Goal: Transaction & Acquisition: Subscribe to service/newsletter

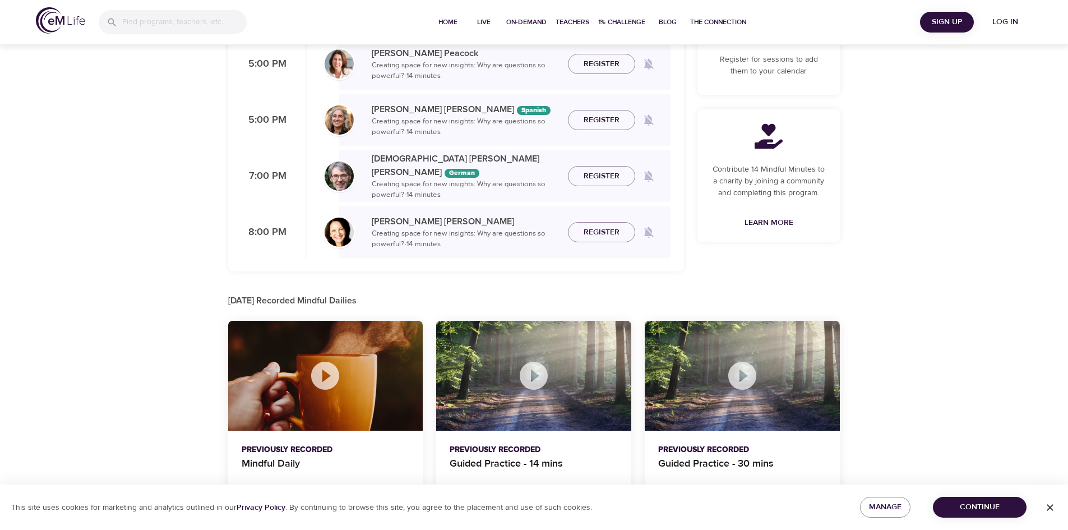
scroll to position [303, 0]
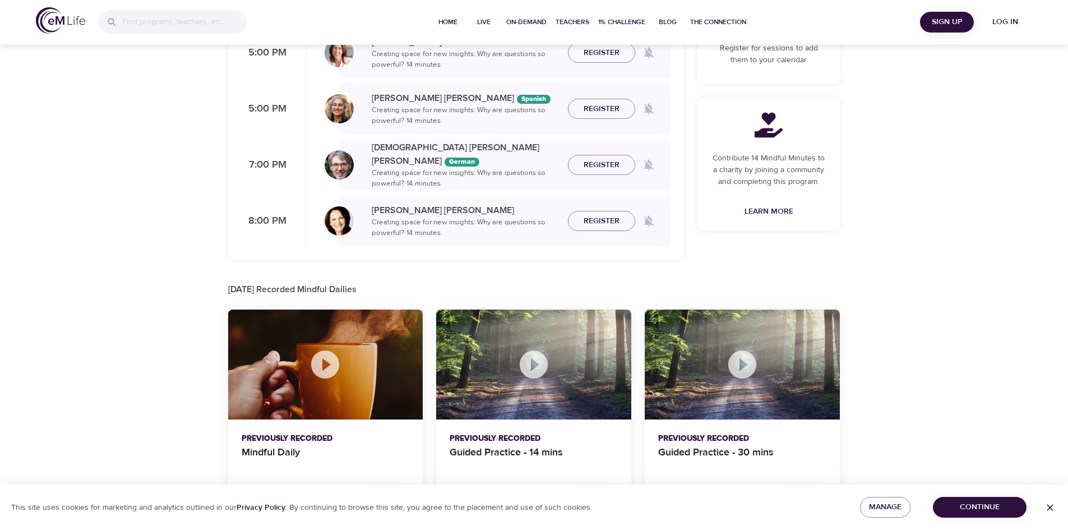
drag, startPoint x: 1071, startPoint y: 58, endPoint x: 1075, endPoint y: 259, distance: 200.7
click at [1067, 259] on html "Home Live On-Demand Teachers 1% Challenge Blog The Connection Sign Up Log in Mi…" at bounding box center [534, 110] width 1068 height 826
click at [328, 363] on icon at bounding box center [325, 364] width 34 height 34
click at [989, 506] on span "Continue" at bounding box center [979, 507] width 76 height 14
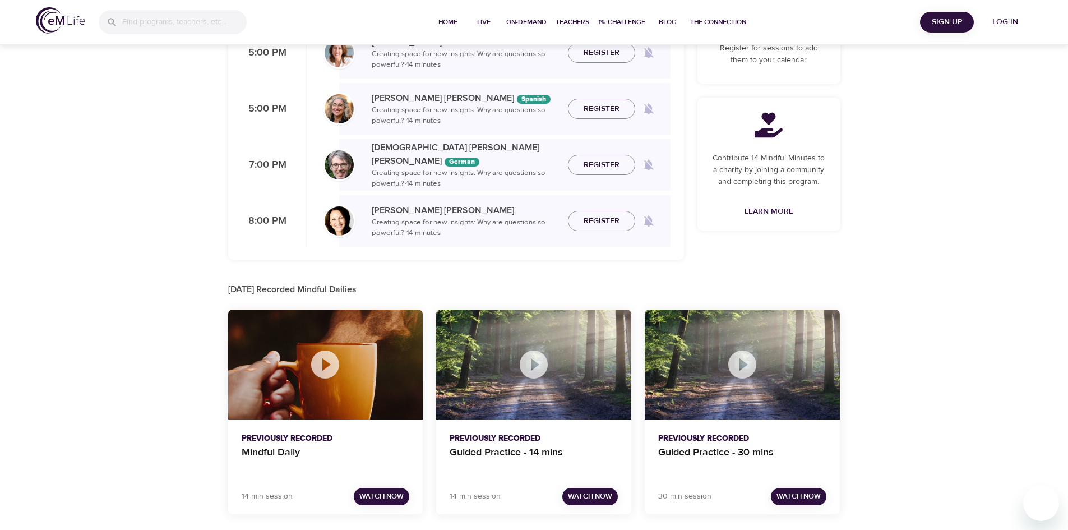
click at [871, 185] on div "Mindful Daily Schedule Explore the expert-led, brief mindfulness sessions for t…" at bounding box center [534, 113] width 1068 height 833
click at [907, 276] on div "Mindful Daily Schedule Explore the expert-led, brief mindfulness sessions for t…" at bounding box center [534, 113] width 1068 height 833
click at [760, 254] on div "Today's Topic Creating space for new insights: Why are questions so powerful? 0…" at bounding box center [768, 38] width 156 height 457
drag, startPoint x: 373, startPoint y: 499, endPoint x: 373, endPoint y: 482, distance: 16.8
click at [372, 499] on span "Watch Now" at bounding box center [381, 496] width 44 height 13
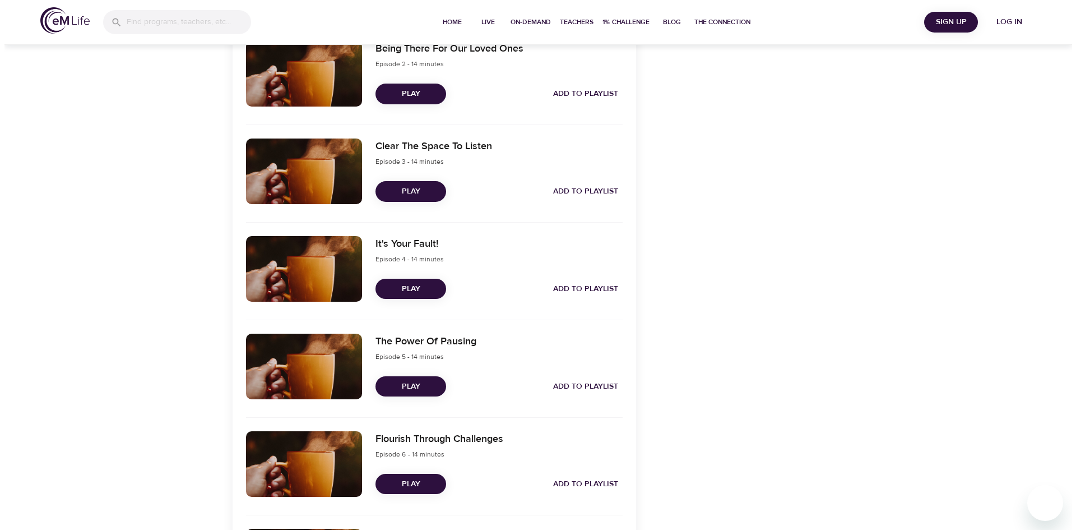
scroll to position [660, 0]
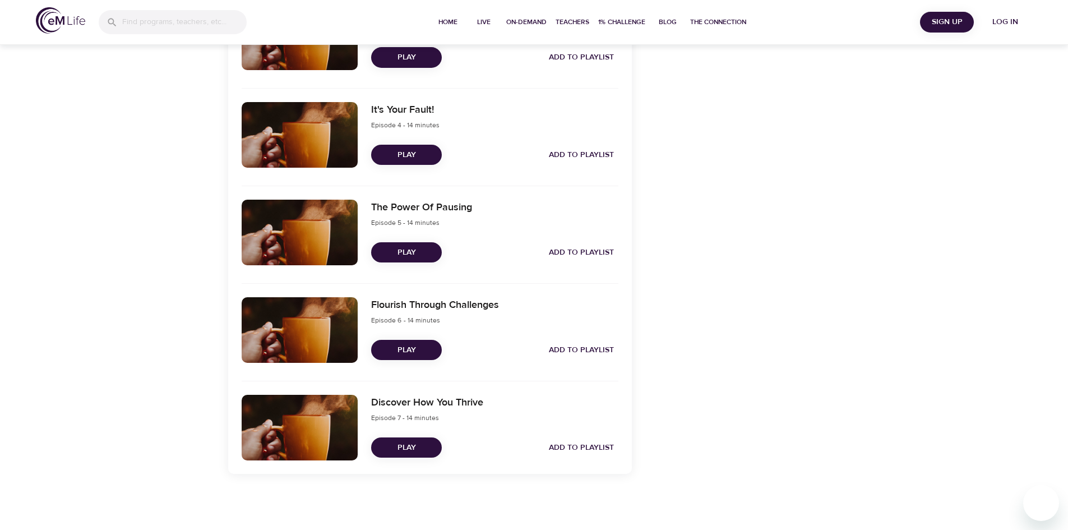
click at [393, 345] on span "Play" at bounding box center [406, 350] width 53 height 14
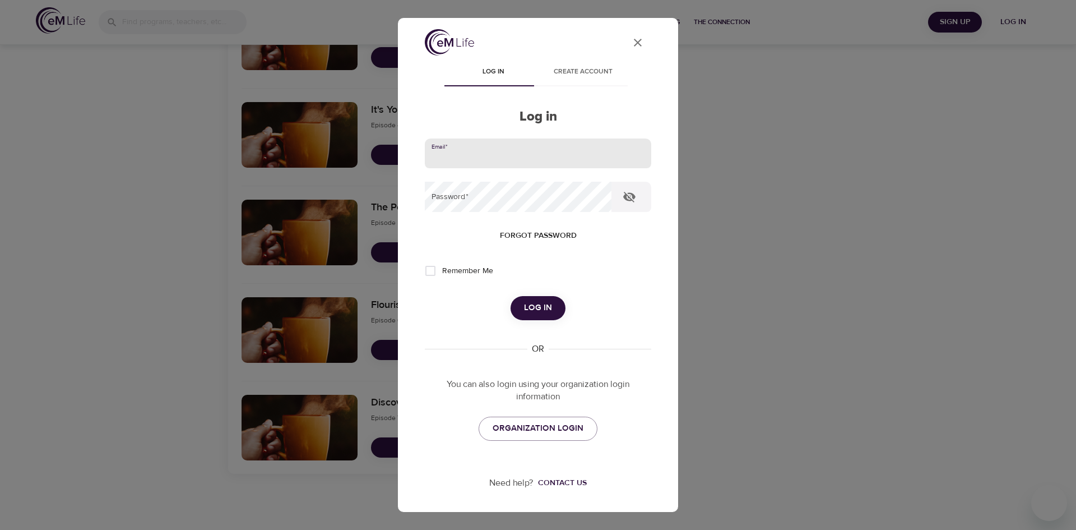
click at [494, 159] on input "email" at bounding box center [538, 153] width 226 height 30
type input "louisemariecatherine.keane@amexgbt.com"
click at [536, 233] on span "Forgot password" at bounding box center [538, 236] width 77 height 14
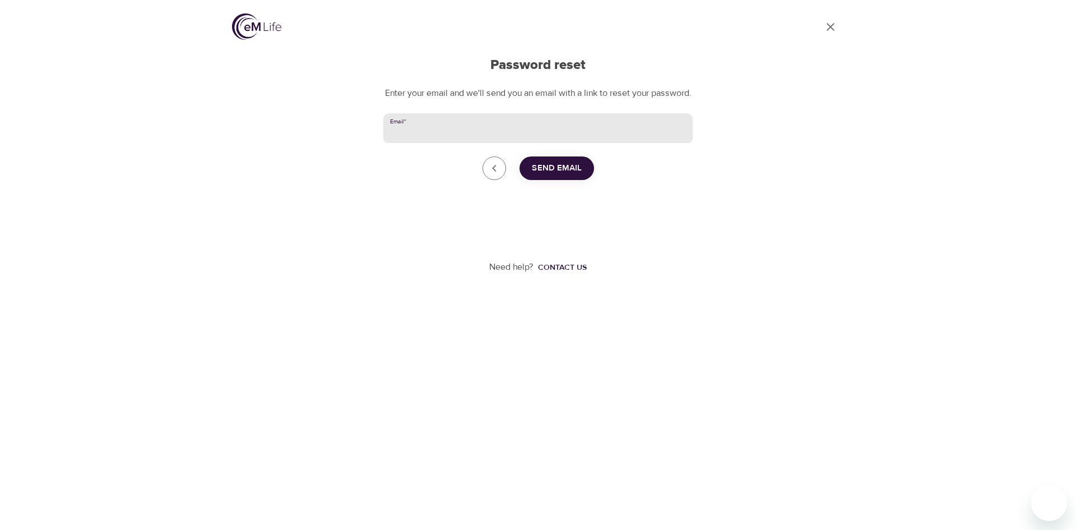
click at [519, 140] on input "Email   *" at bounding box center [537, 128] width 309 height 30
type input "louisemariecatherine.keane@amexgbt.com"
click at [575, 175] on span "Send Email" at bounding box center [557, 168] width 50 height 15
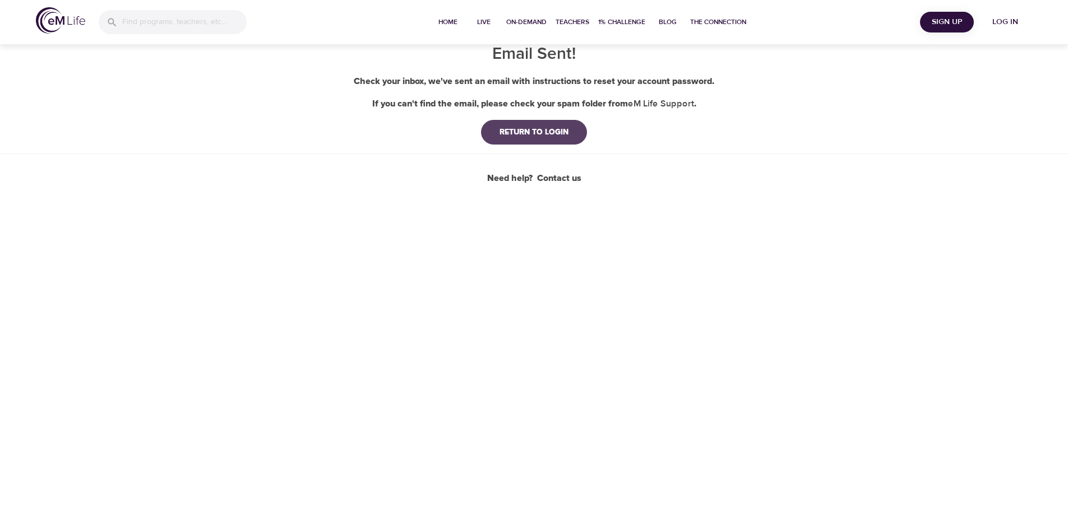
click at [503, 130] on div "RETURN TO LOGIN" at bounding box center [533, 132] width 87 height 11
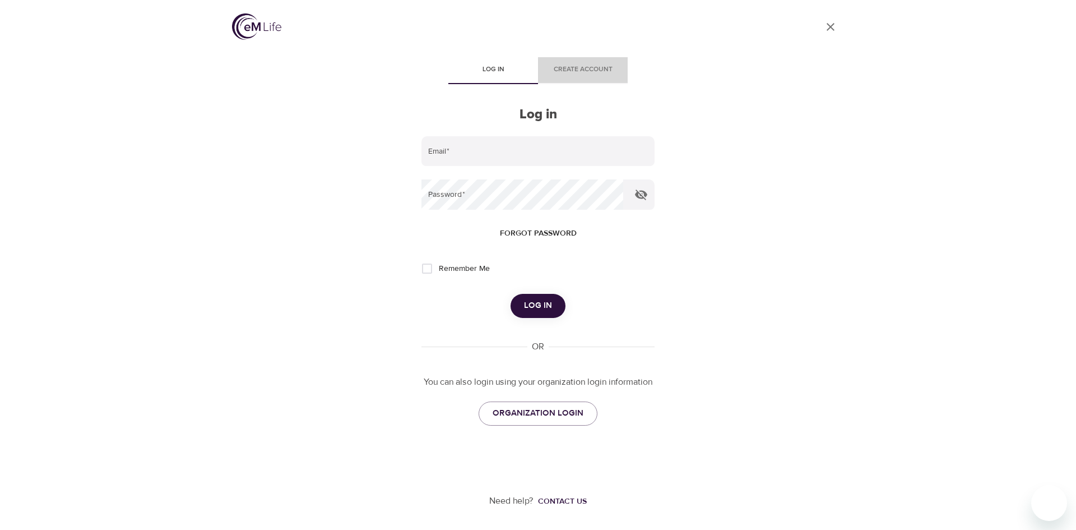
click at [578, 66] on span "Create account" at bounding box center [583, 70] width 76 height 12
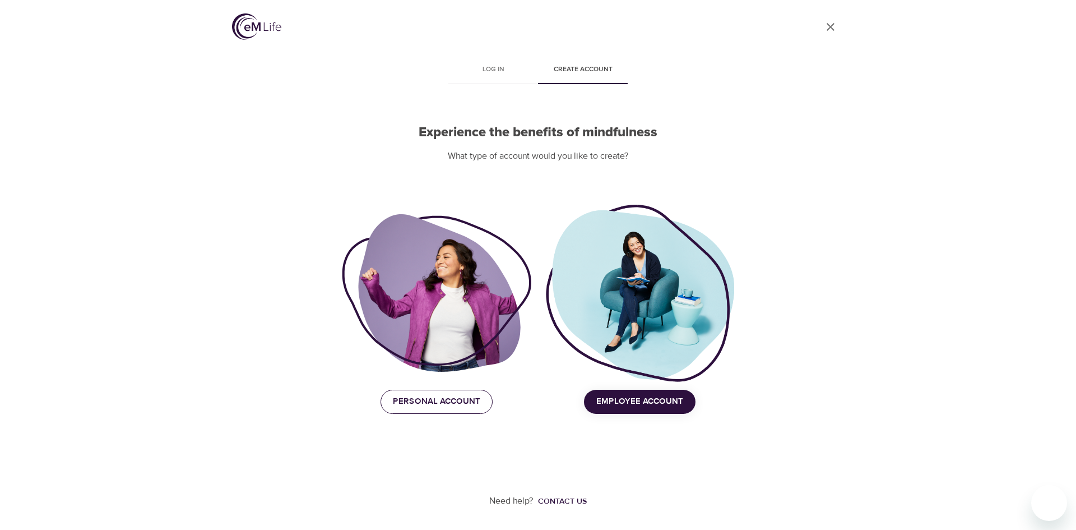
click at [432, 396] on span "Personal Account" at bounding box center [436, 401] width 87 height 15
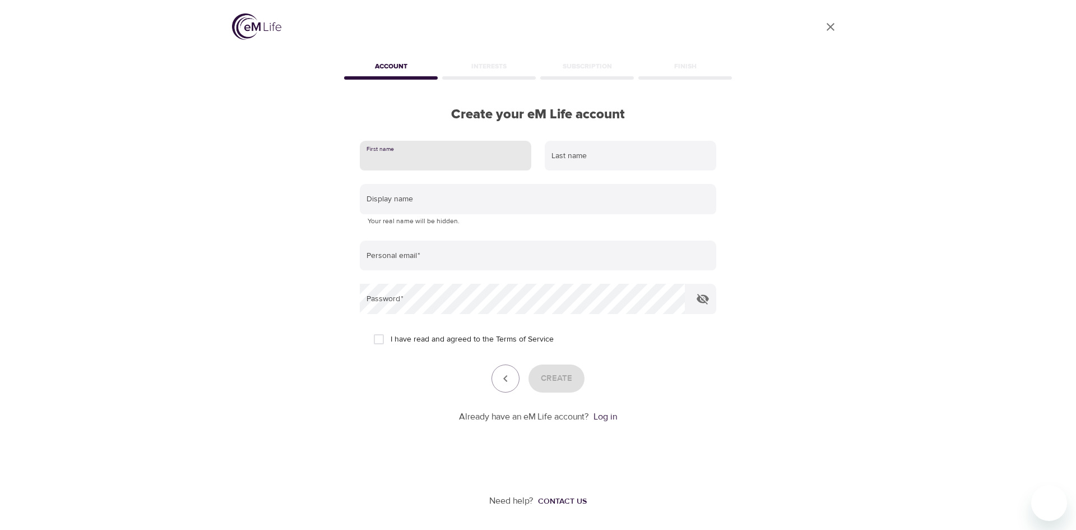
click at [414, 147] on input "text" at bounding box center [445, 156] width 171 height 30
drag, startPoint x: 388, startPoint y: 160, endPoint x: 325, endPoint y: 149, distance: 63.8
click at [289, 156] on div "User Profile Account Interests Subscription Finish Create your eM Life account …" at bounding box center [538, 265] width 639 height 530
type input "Louise"
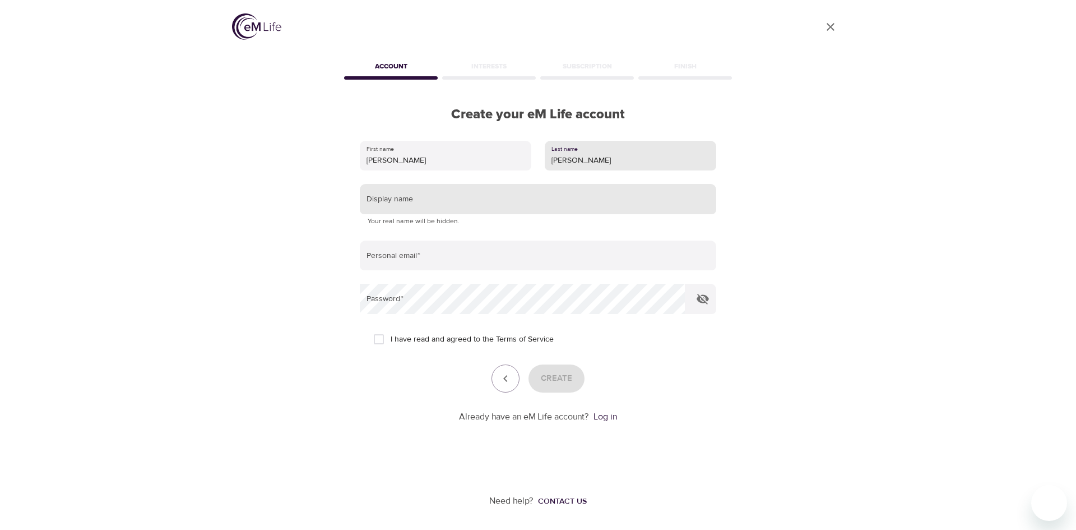
type input "Keane"
click at [415, 201] on input "text" at bounding box center [538, 199] width 356 height 30
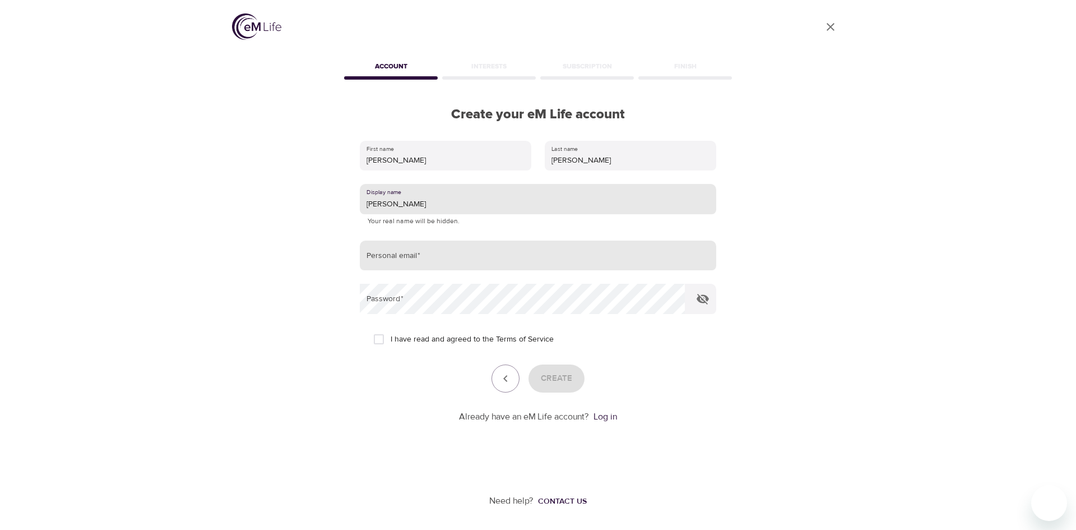
type input "Louise"
click at [421, 253] on input "email" at bounding box center [538, 255] width 356 height 30
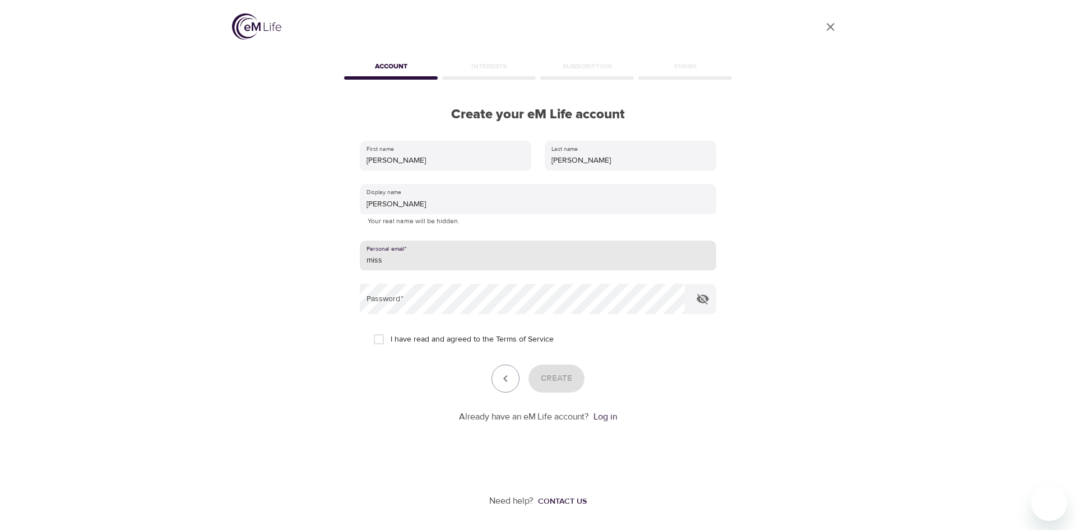
type input "misskeane74@hotmail.co.uk"
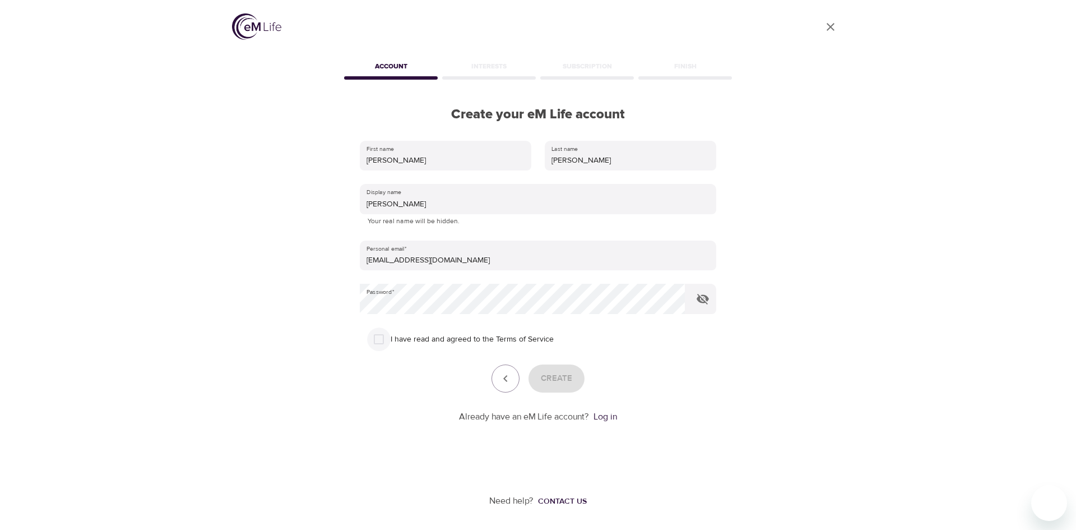
click at [378, 335] on input "I have read and agreed to the Terms of Service" at bounding box center [379, 339] width 24 height 24
checkbox input "true"
click at [557, 373] on span "Create" at bounding box center [556, 378] width 31 height 15
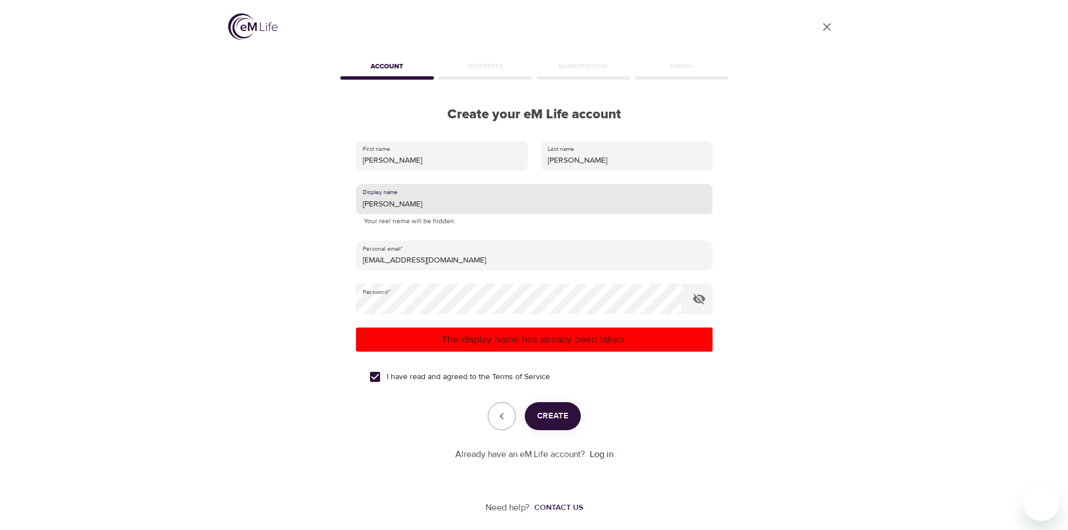
drag, startPoint x: 414, startPoint y: 196, endPoint x: 306, endPoint y: 196, distance: 107.6
click at [306, 196] on div "User Profile Account Interests Subscription Finish Create your eM Life account …" at bounding box center [534, 265] width 639 height 530
click at [541, 421] on span "Create" at bounding box center [552, 416] width 31 height 15
click at [400, 211] on input "Lou" at bounding box center [534, 199] width 356 height 30
click at [559, 417] on span "Create" at bounding box center [552, 416] width 31 height 15
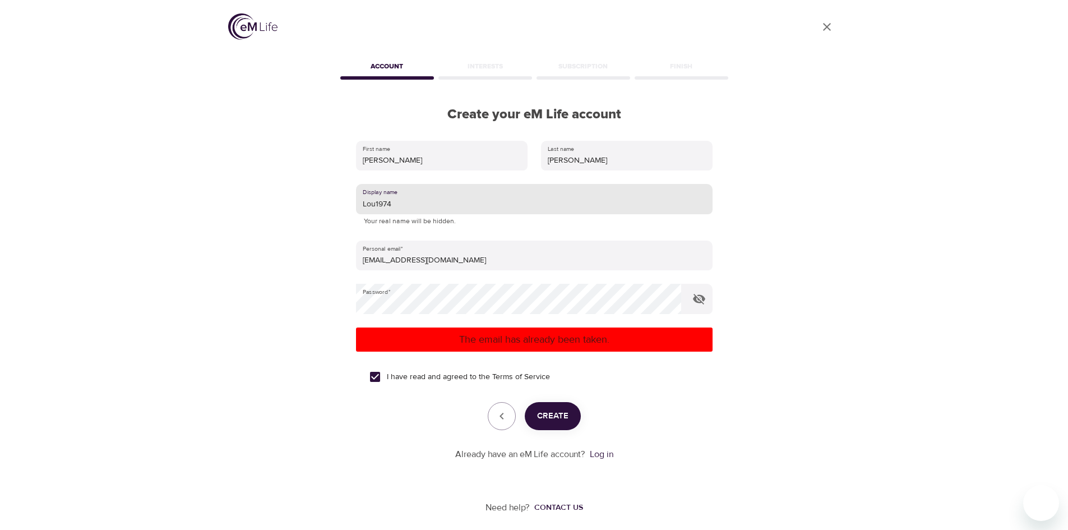
drag, startPoint x: 429, startPoint y: 207, endPoint x: 303, endPoint y: 197, distance: 125.9
click at [303, 197] on div "User Profile Account Interests Subscription Finish Create your eM Life account …" at bounding box center [534, 265] width 639 height 530
type input "Louisestarla11"
click at [557, 417] on span "Create" at bounding box center [552, 416] width 31 height 15
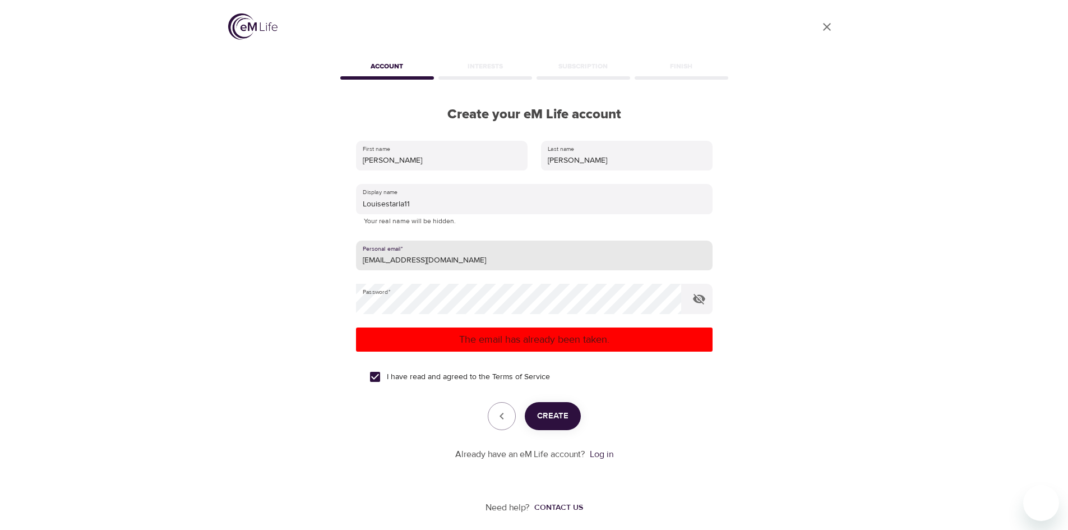
drag, startPoint x: 469, startPoint y: 257, endPoint x: 427, endPoint y: 257, distance: 42.0
click at [418, 257] on input "misskeane74@hotmail.co.uk" at bounding box center [534, 255] width 356 height 30
click at [414, 262] on input "misskeane74@hicloud.com" at bounding box center [534, 255] width 356 height 30
type input "misskeane74@icloud.com"
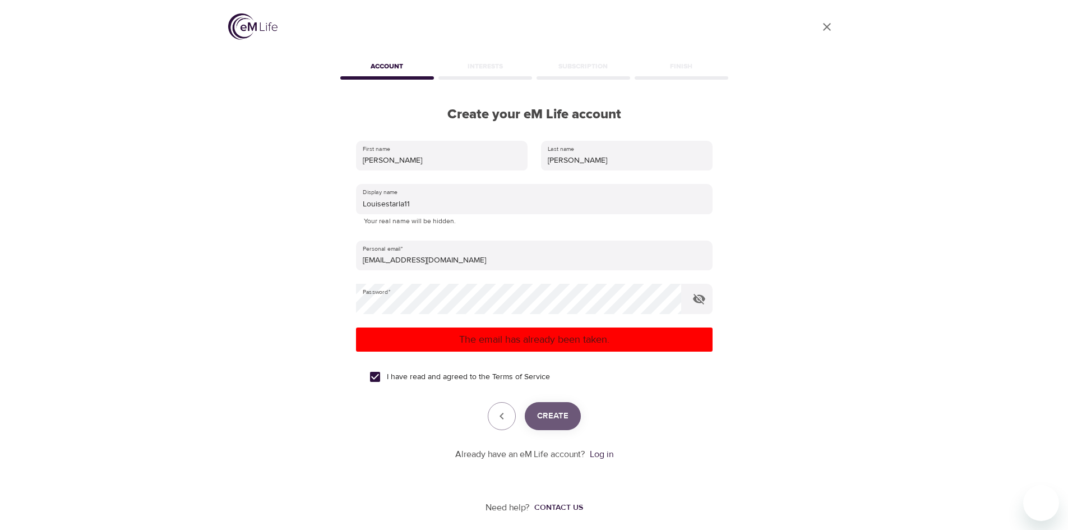
click at [563, 417] on span "Create" at bounding box center [552, 416] width 31 height 15
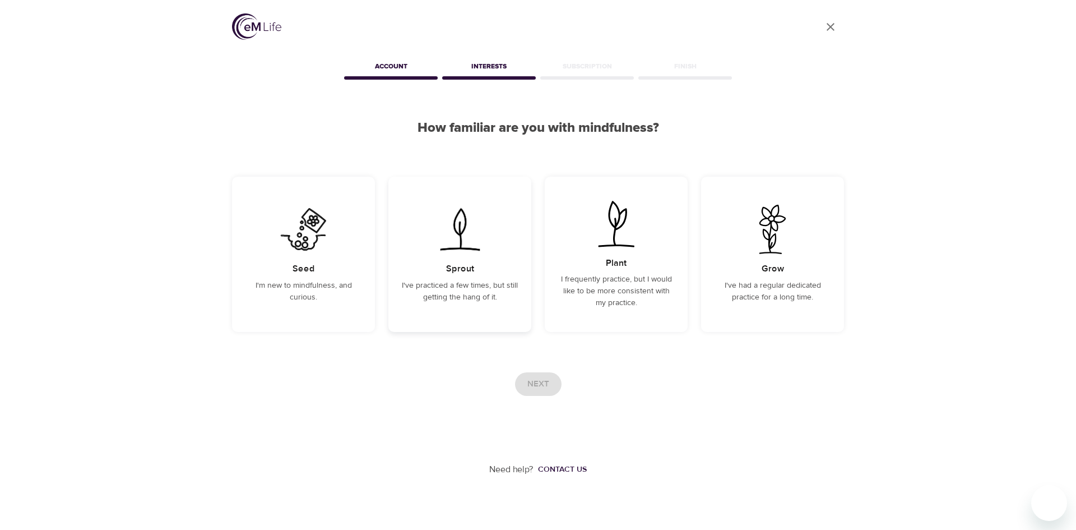
click at [477, 250] on img at bounding box center [460, 229] width 57 height 49
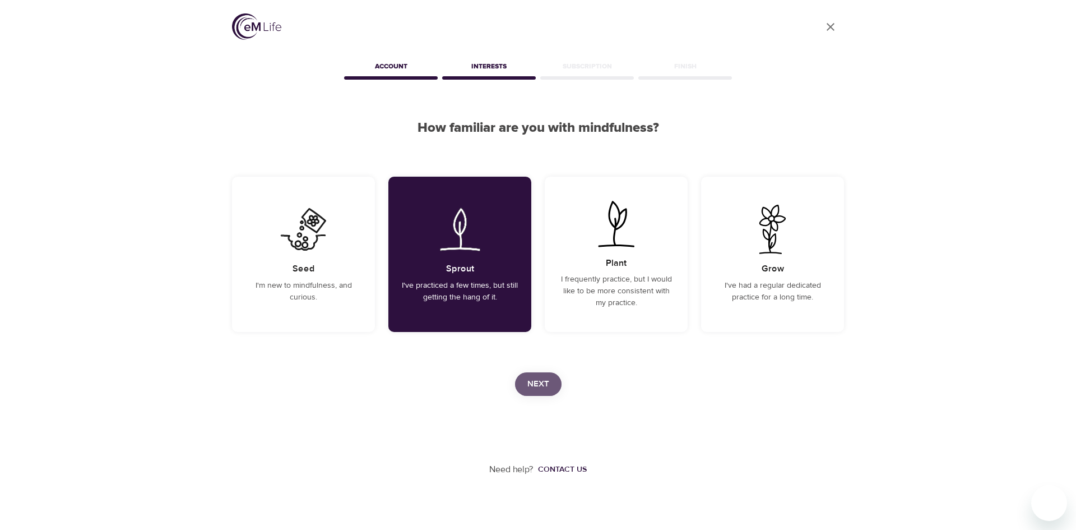
click at [538, 387] on span "Next" at bounding box center [538, 384] width 22 height 15
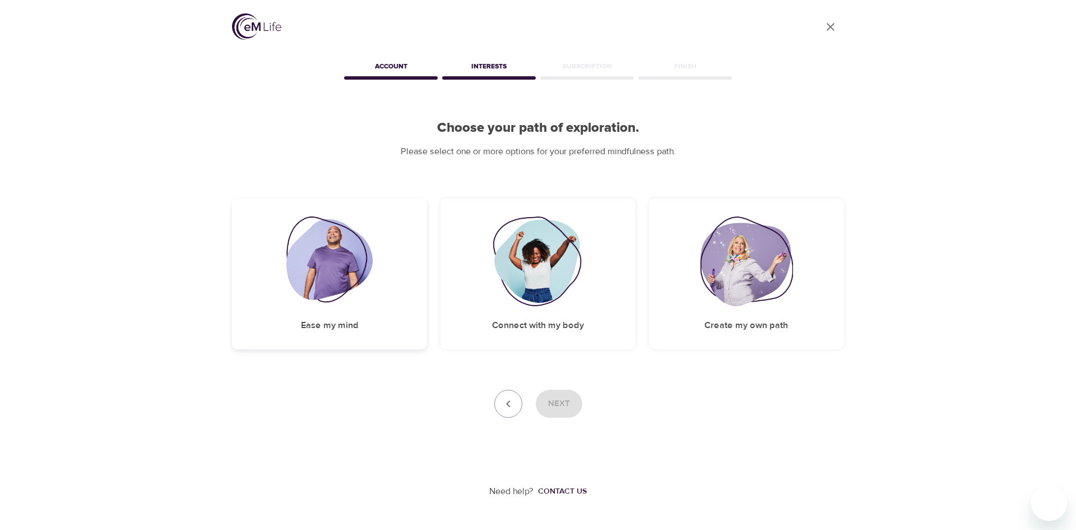
click at [374, 254] on div "Ease my mind" at bounding box center [329, 273] width 195 height 151
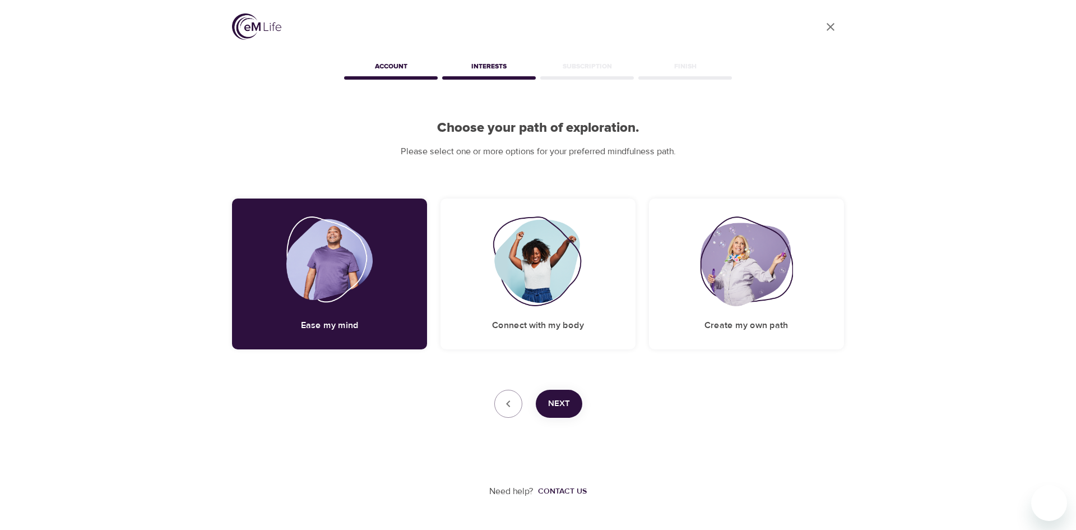
click at [555, 399] on span "Next" at bounding box center [559, 403] width 22 height 15
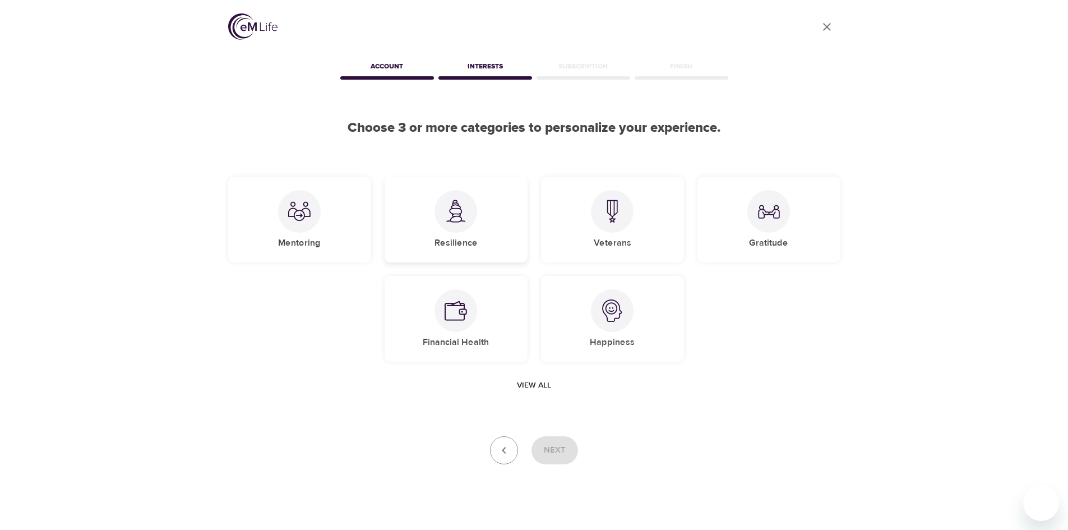
click at [465, 224] on div at bounding box center [455, 211] width 43 height 43
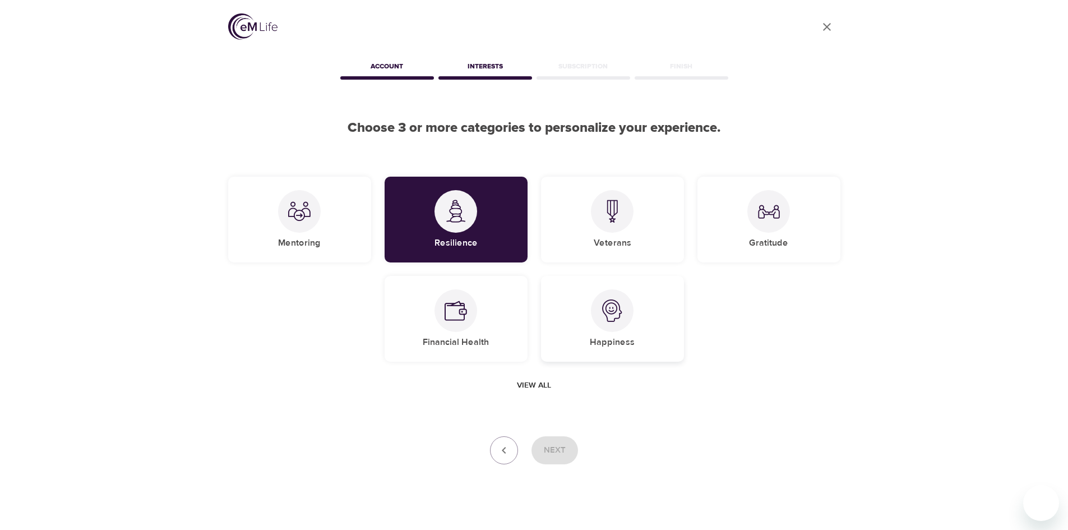
drag, startPoint x: 601, startPoint y: 313, endPoint x: 592, endPoint y: 309, distance: 10.0
click at [600, 313] on div at bounding box center [612, 310] width 43 height 43
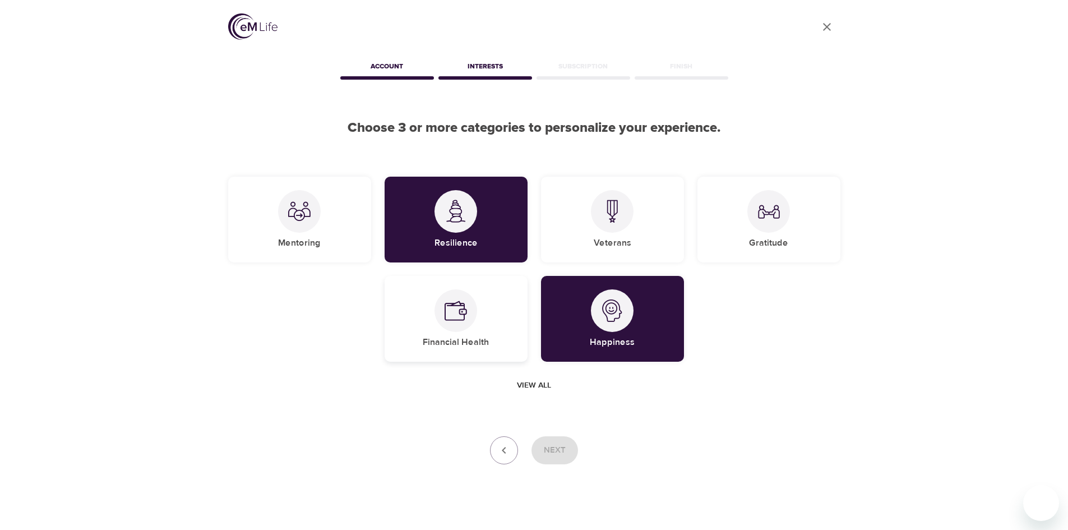
click at [466, 318] on div at bounding box center [455, 310] width 43 height 43
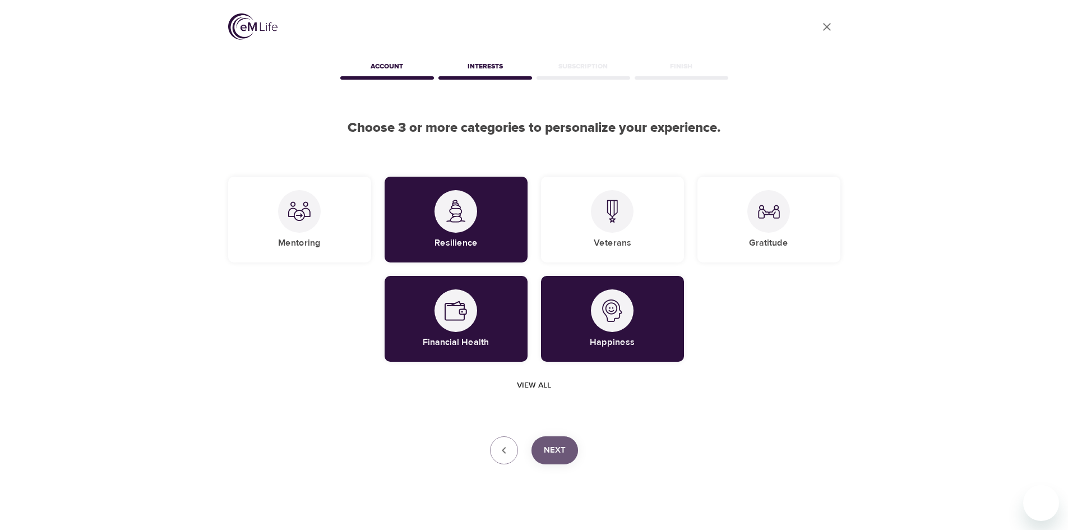
click at [553, 448] on span "Next" at bounding box center [555, 450] width 22 height 15
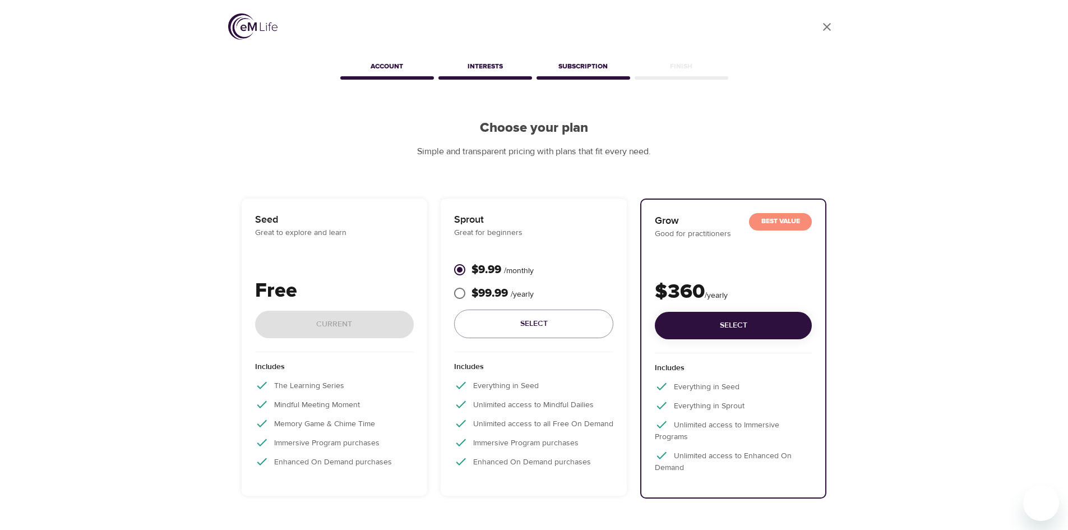
click at [309, 326] on div "Free Current" at bounding box center [334, 314] width 159 height 76
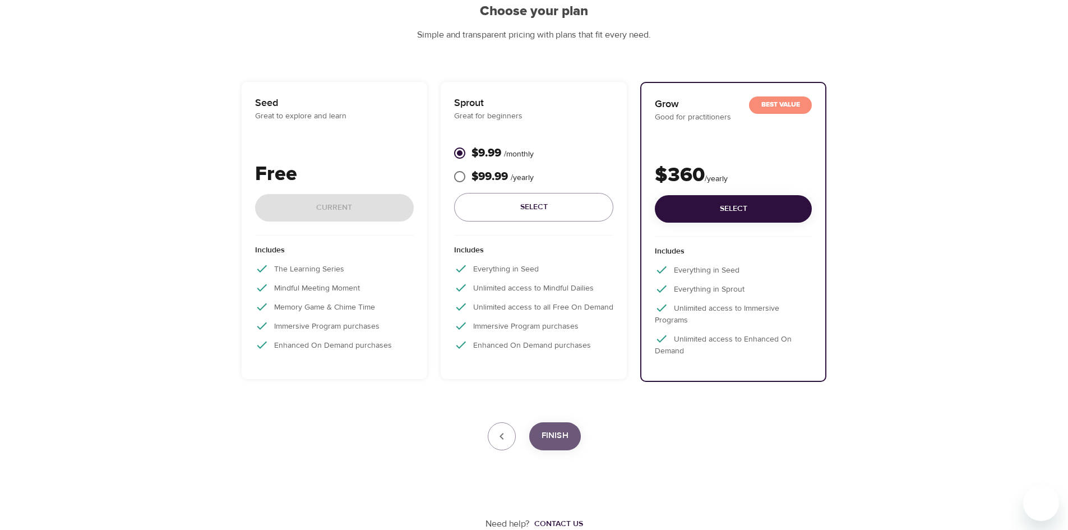
click at [547, 438] on span "Finish" at bounding box center [554, 435] width 27 height 15
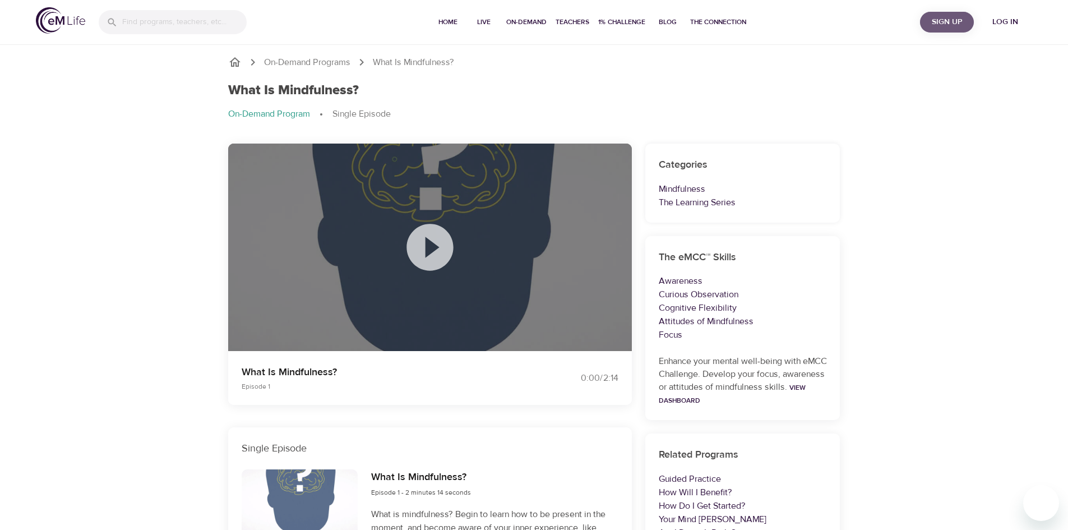
click at [932, 24] on span "Sign Up" at bounding box center [946, 22] width 45 height 14
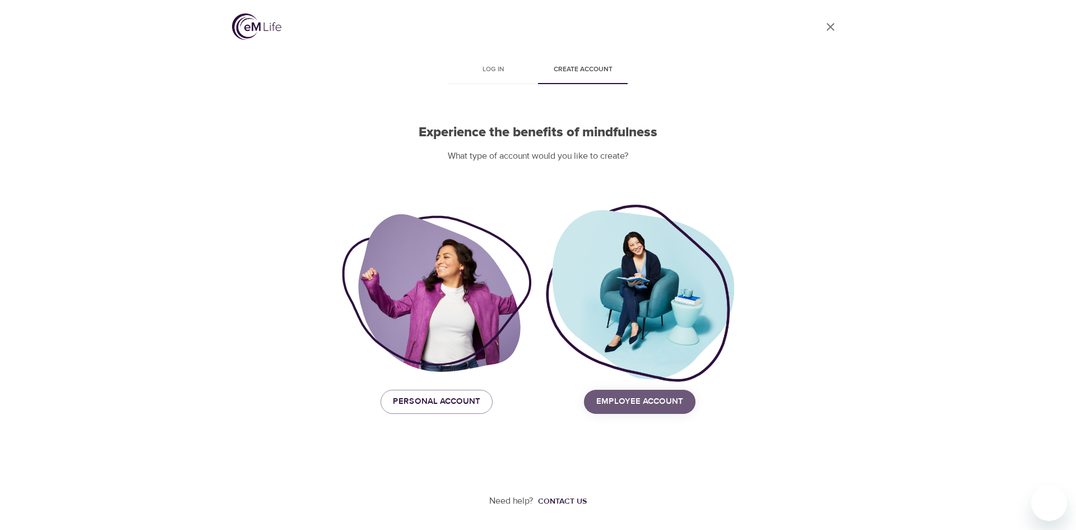
click at [634, 397] on span "Employee Account" at bounding box center [639, 401] width 87 height 15
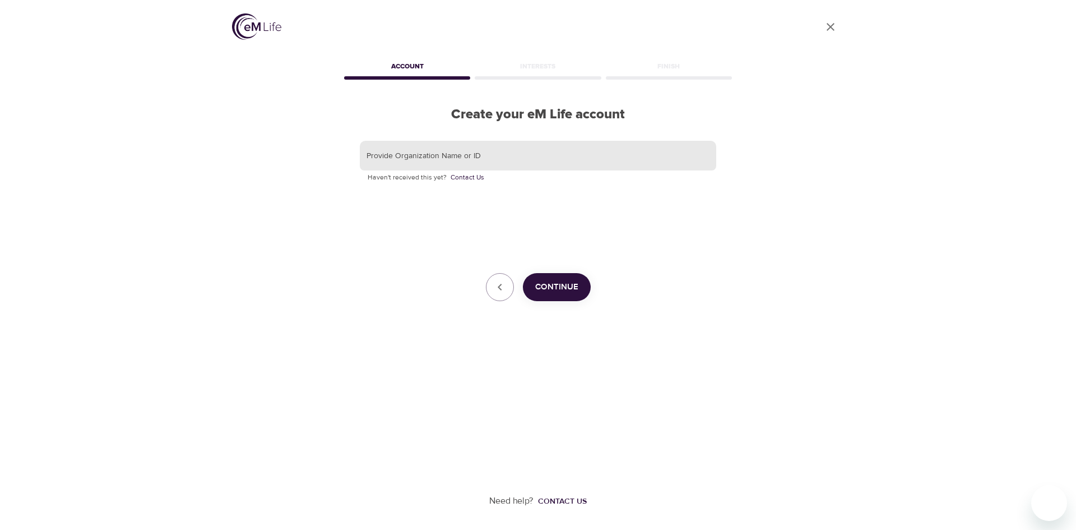
click at [451, 149] on input "text" at bounding box center [538, 156] width 356 height 30
click at [561, 285] on span "Continue" at bounding box center [556, 287] width 43 height 15
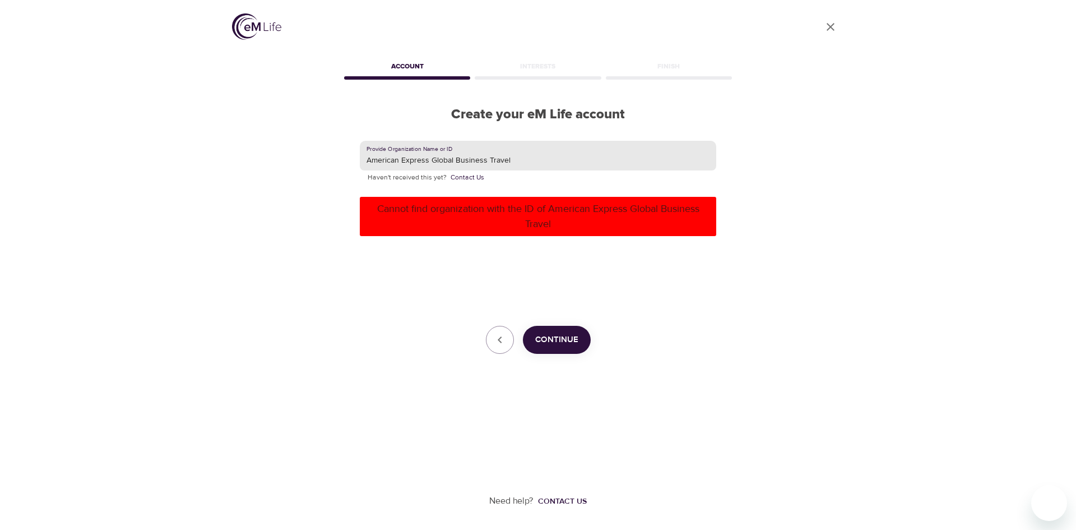
drag, startPoint x: 525, startPoint y: 165, endPoint x: -113, endPoint y: 106, distance: 641.0
click at [0, 106] on html "User Profile Account Interests Finish Create your eM Life account Provide Organ…" at bounding box center [538, 265] width 1076 height 530
type input "Amex GBT"
click at [543, 340] on span "Continue" at bounding box center [556, 339] width 43 height 15
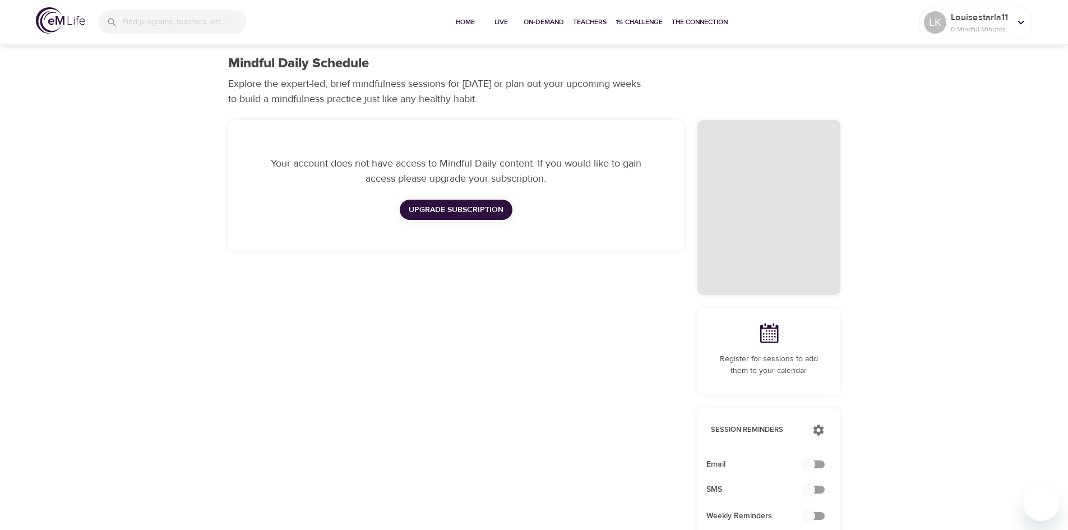
scroll to position [474, 0]
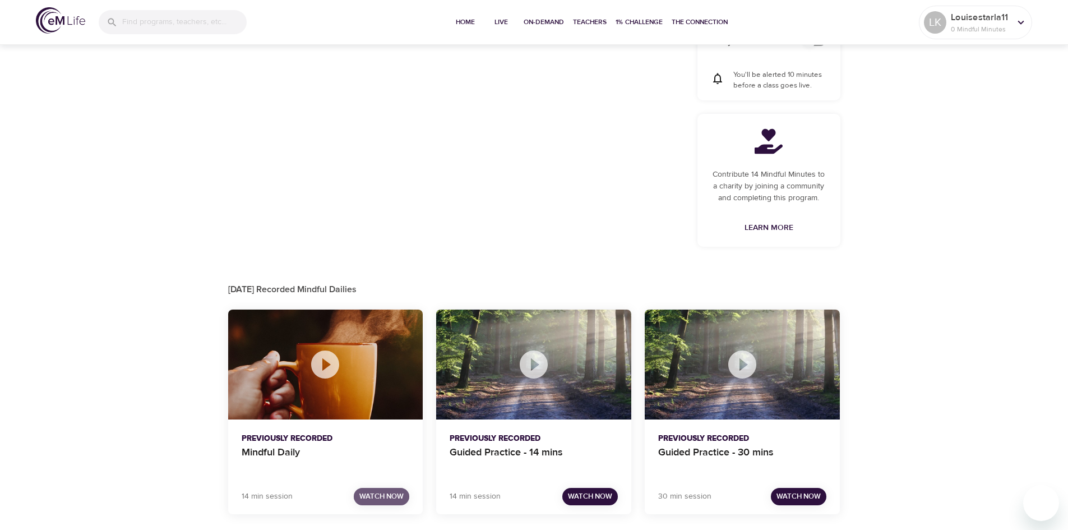
click at [381, 500] on span "Watch Now" at bounding box center [381, 496] width 44 height 13
